Goal: Check status: Check status

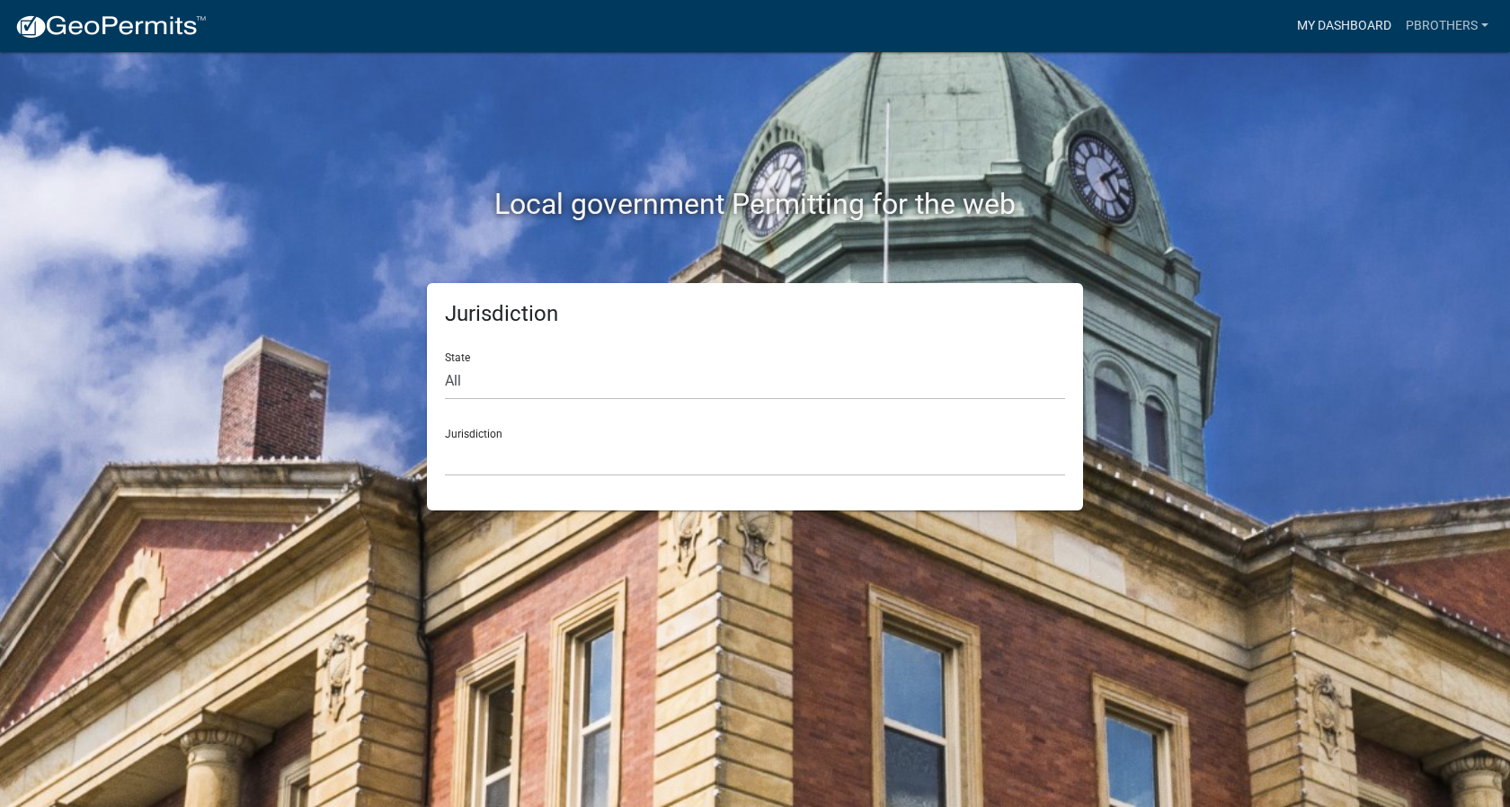
click at [1369, 12] on link "My Dashboard" at bounding box center [1344, 26] width 109 height 34
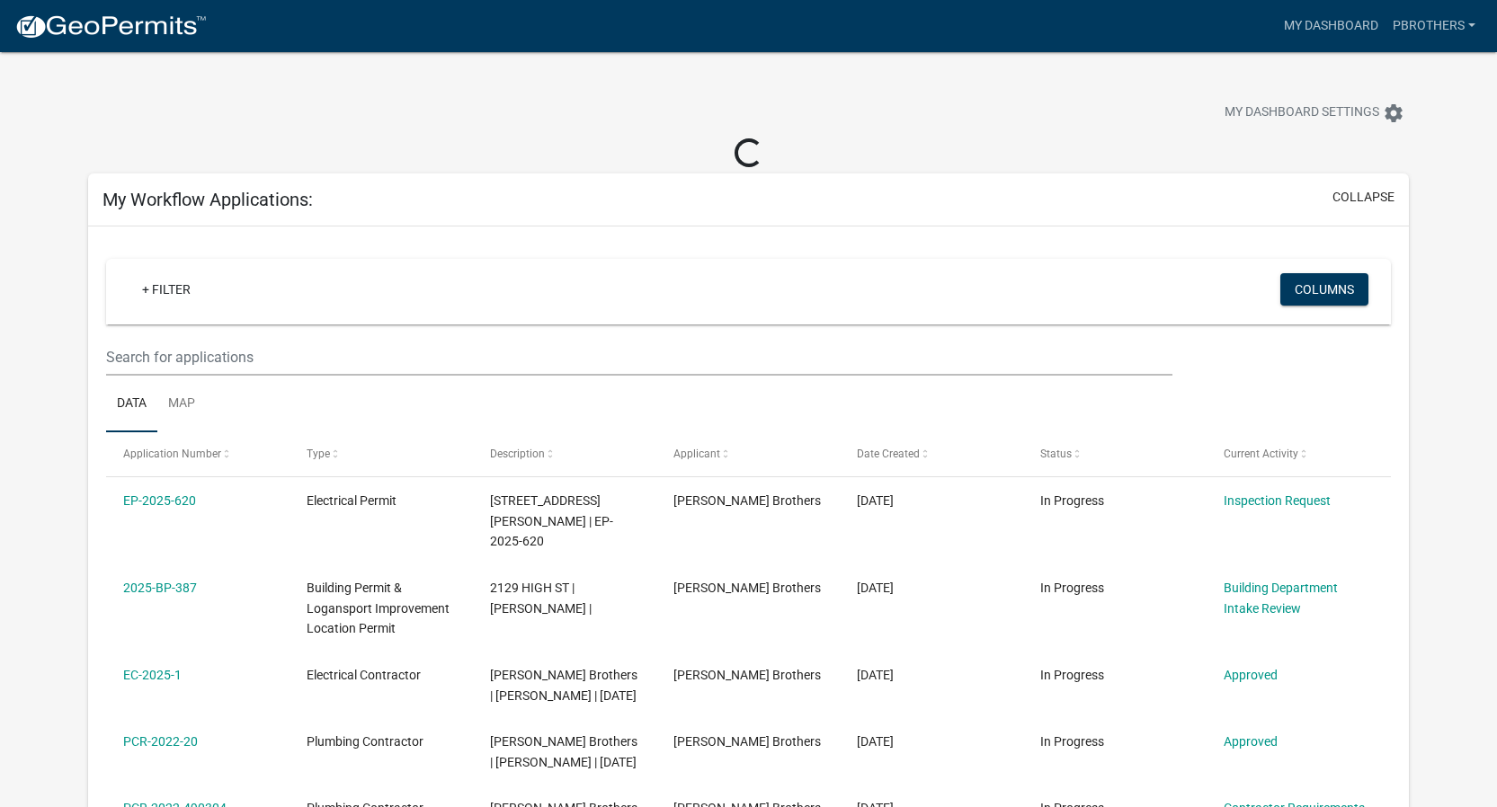
scroll to position [4, 0]
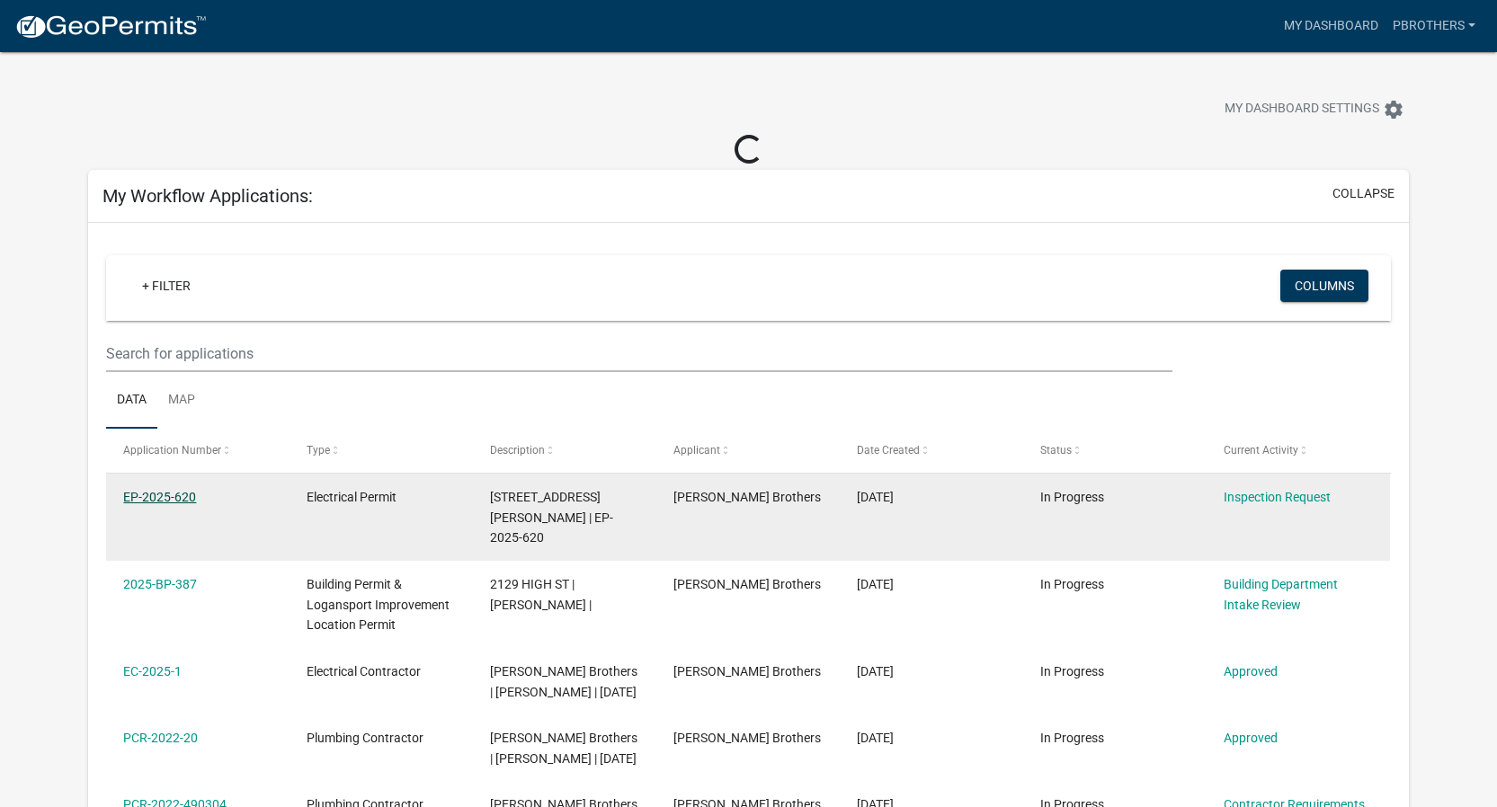
click at [168, 497] on link "EP-2025-620" at bounding box center [159, 497] width 73 height 14
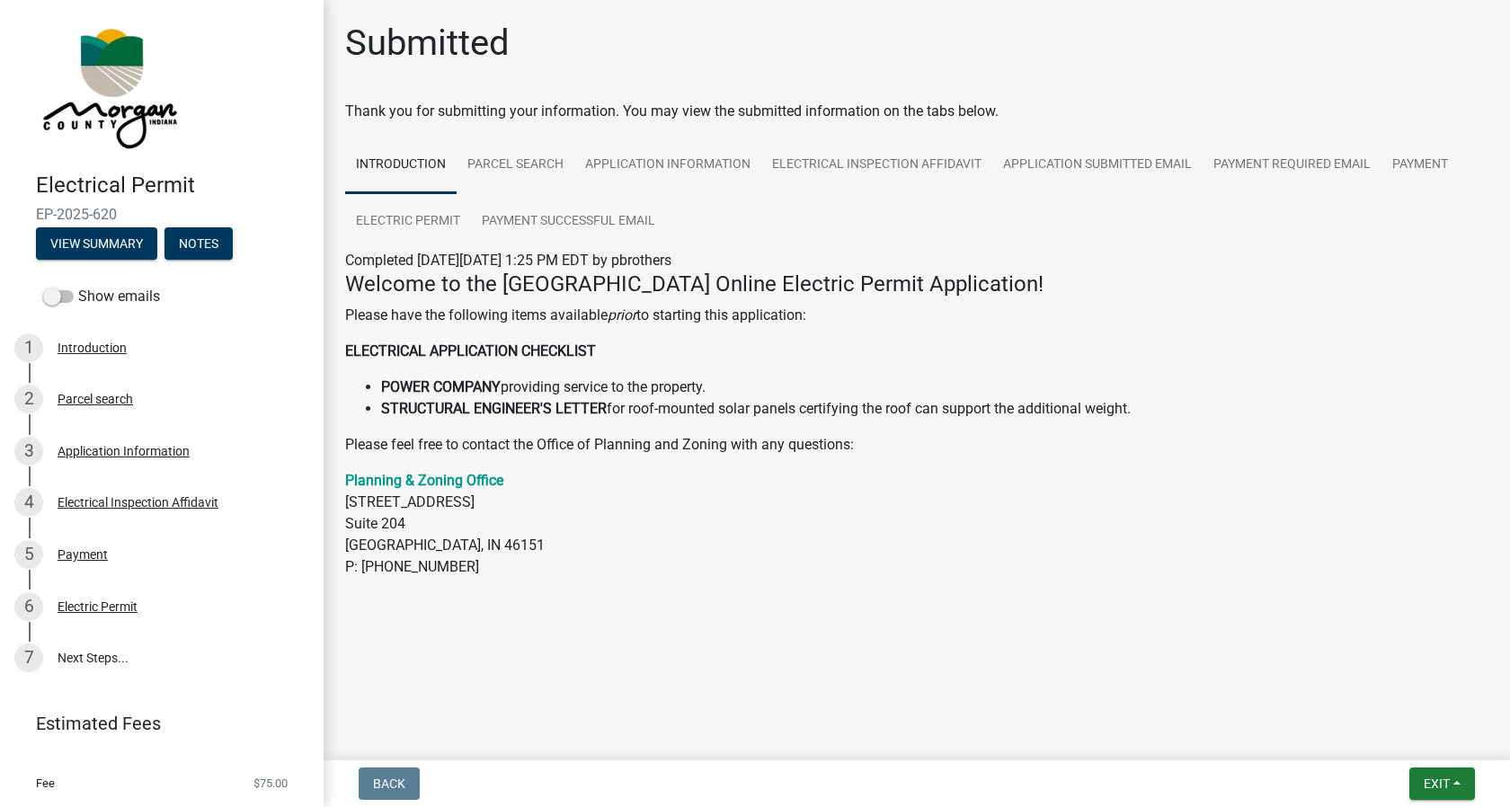
drag, startPoint x: 176, startPoint y: 730, endPoint x: 185, endPoint y: 729, distance: 9.0
click at [175, 730] on link "Estimated Fees" at bounding box center [154, 724] width 280 height 36
click at [110, 600] on div "Electric Permit" at bounding box center [98, 606] width 80 height 13
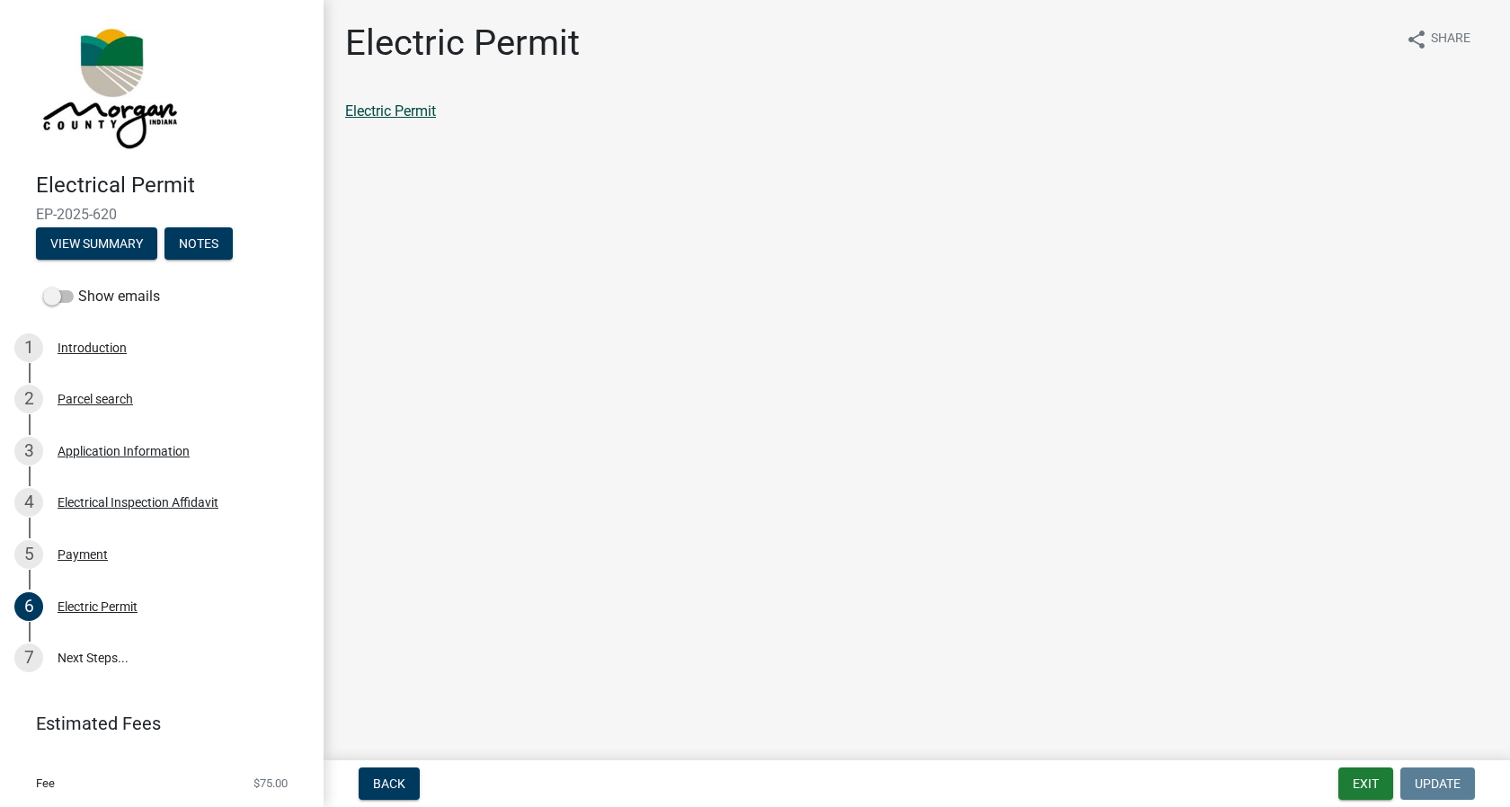
click at [379, 112] on link "Electric Permit" at bounding box center [390, 110] width 91 height 17
